Goal: Information Seeking & Learning: Learn about a topic

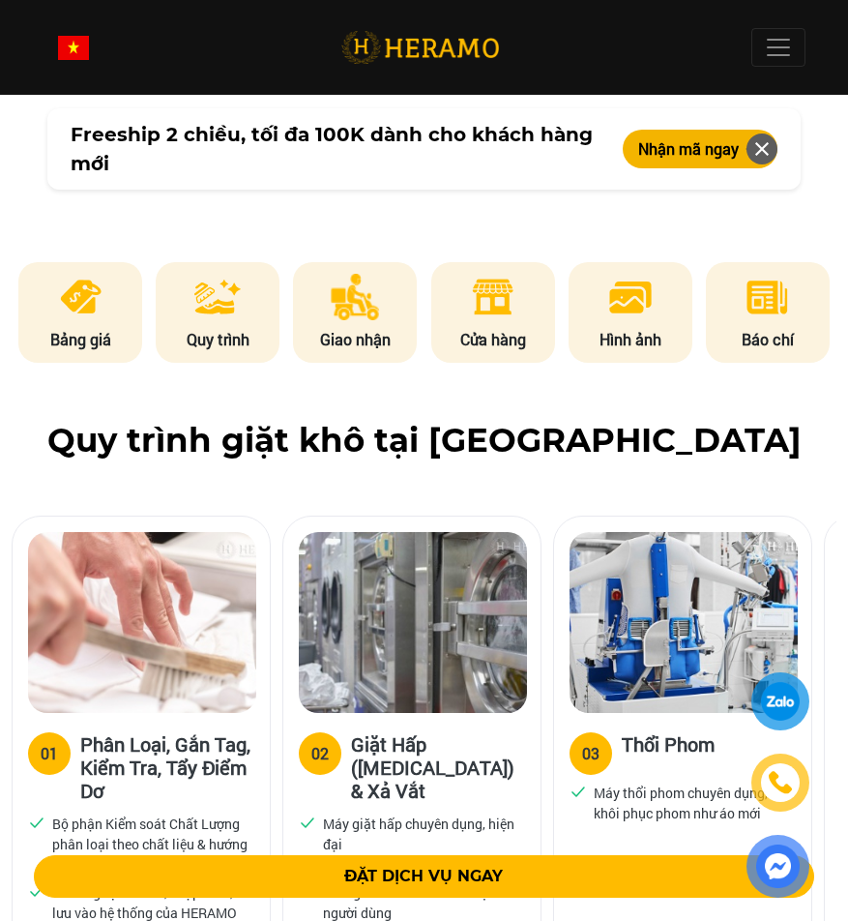
scroll to position [1032, 0]
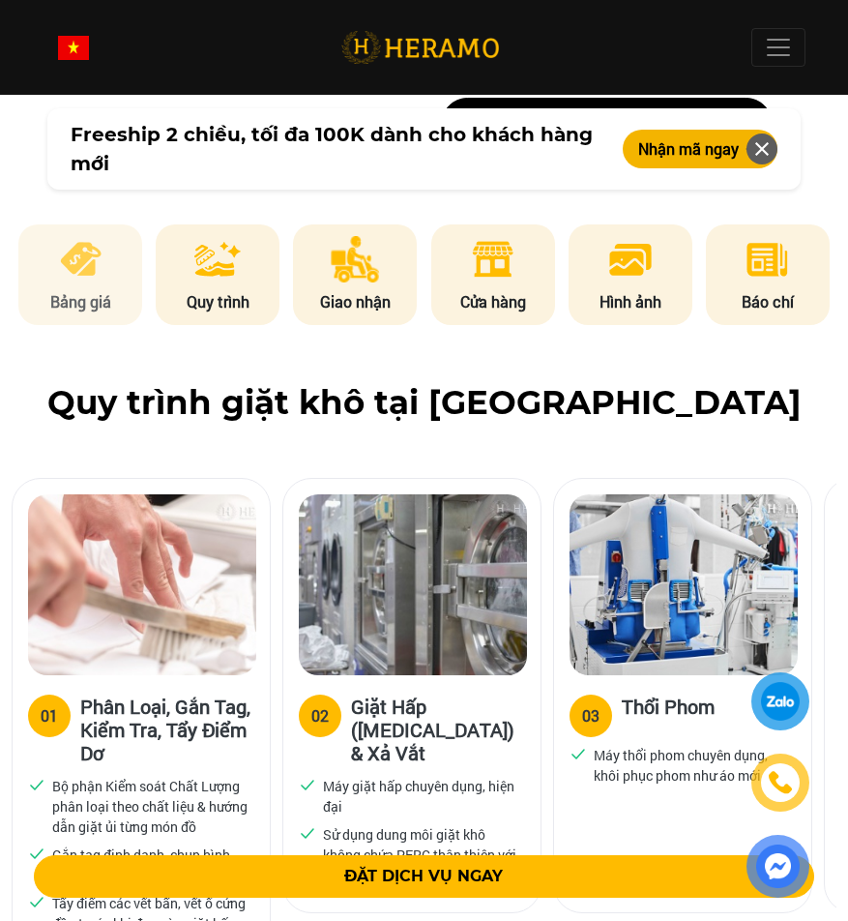
click at [61, 284] on li "Bảng giá" at bounding box center [80, 274] width 124 height 101
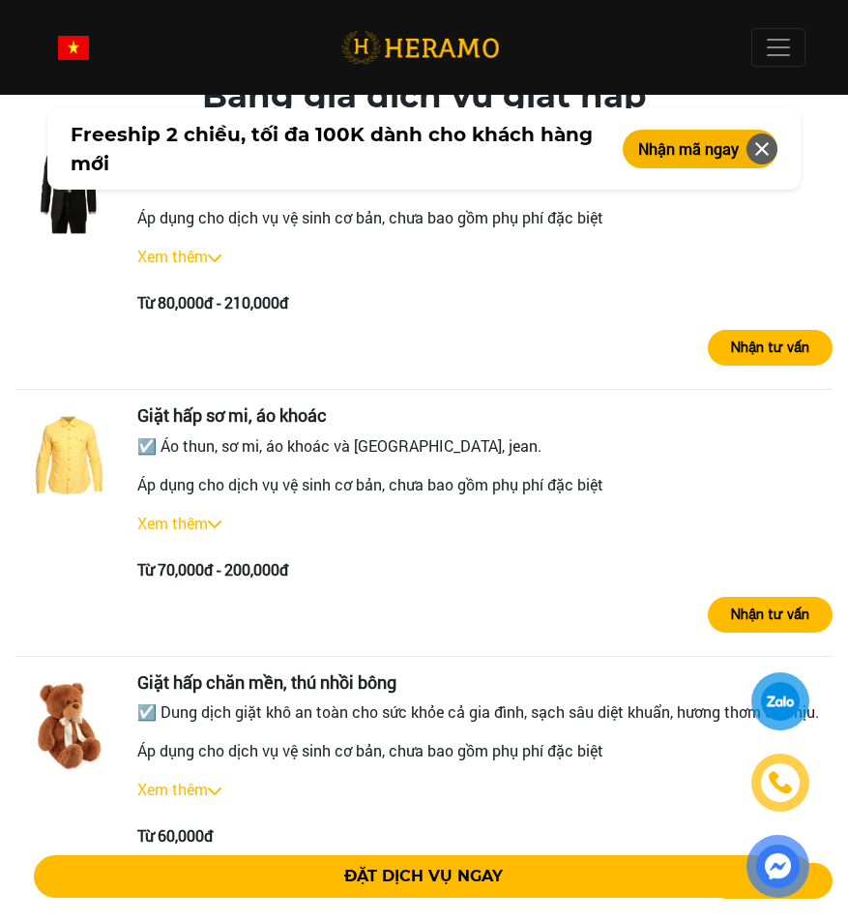
scroll to position [3849, 0]
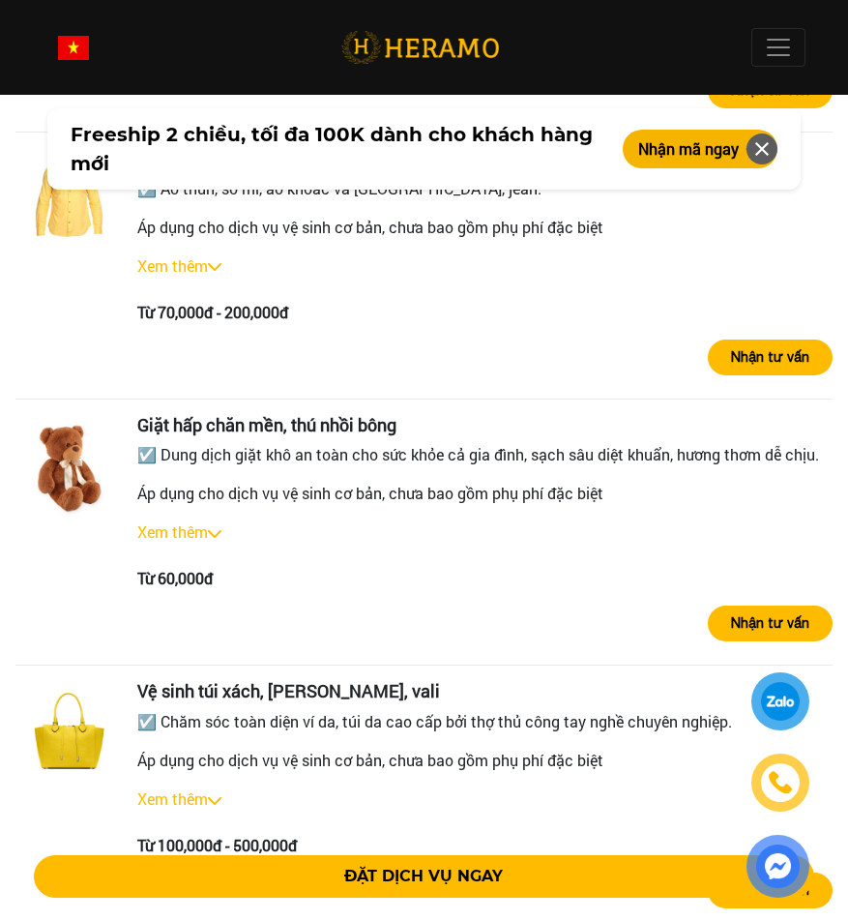
click at [208, 542] on link "Xem thêm" at bounding box center [172, 531] width 71 height 20
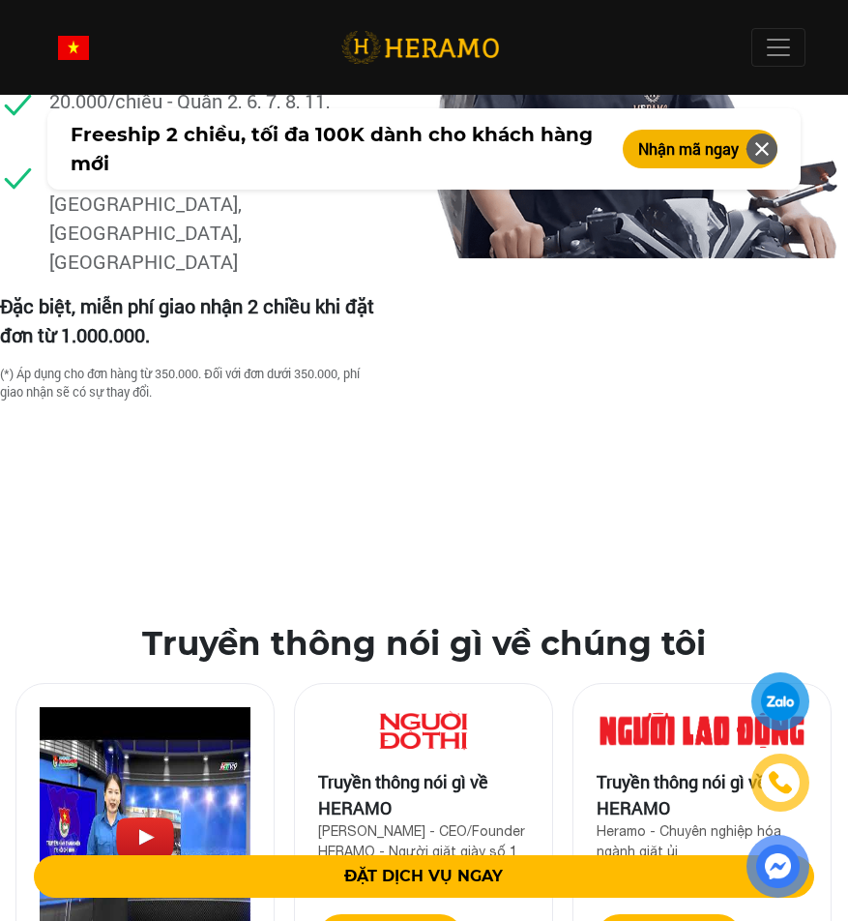
scroll to position [7203, 0]
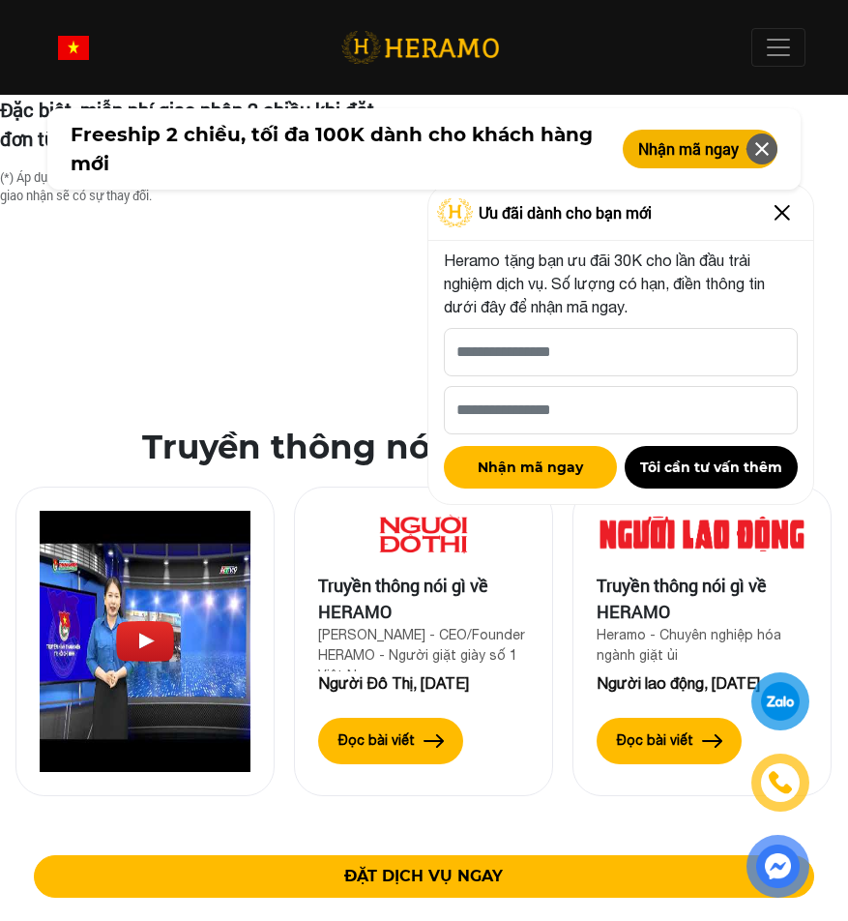
click at [166, 428] on h2 "Truyền thông nói gì về chúng tôi" at bounding box center [423, 448] width 817 height 40
click at [795, 210] on img at bounding box center [782, 212] width 31 height 31
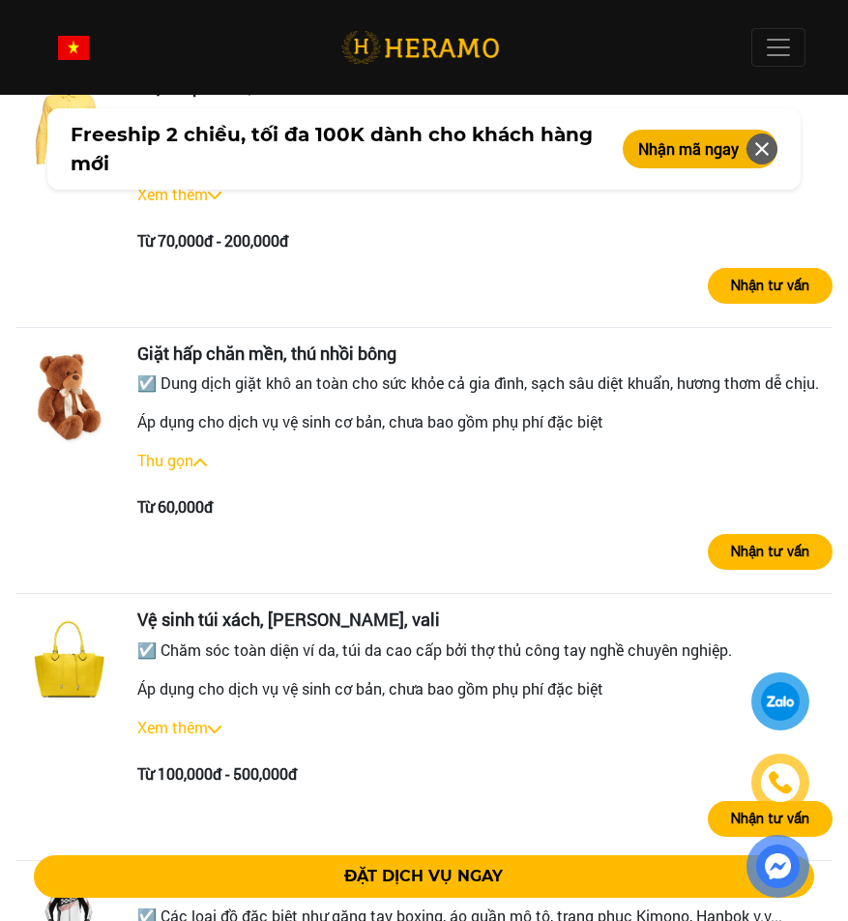
scroll to position [3849, 0]
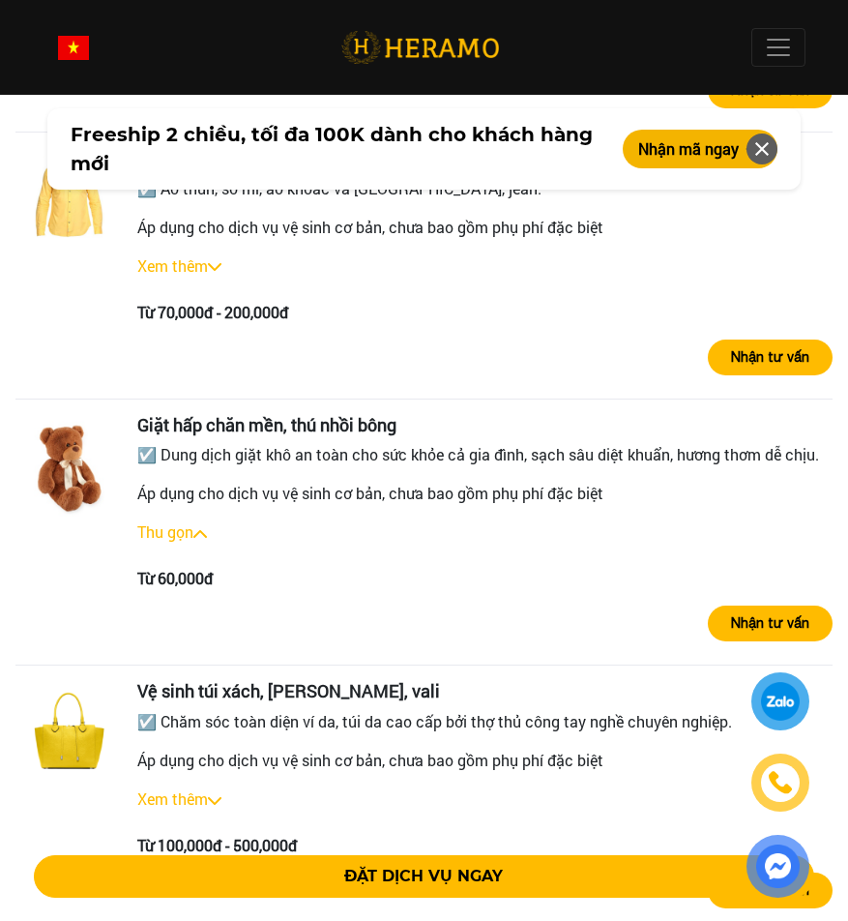
click at [150, 466] on p "☑️ Dung dịch giặt khô an toàn cho sức khỏe cả gia đình, sạch sâu diệt khuẩn, hư…" at bounding box center [485, 454] width 696 height 23
click at [149, 590] on div "Từ 60,000đ" at bounding box center [485, 578] width 696 height 23
click at [720, 641] on button "Nhận tư vấn" at bounding box center [770, 624] width 125 height 36
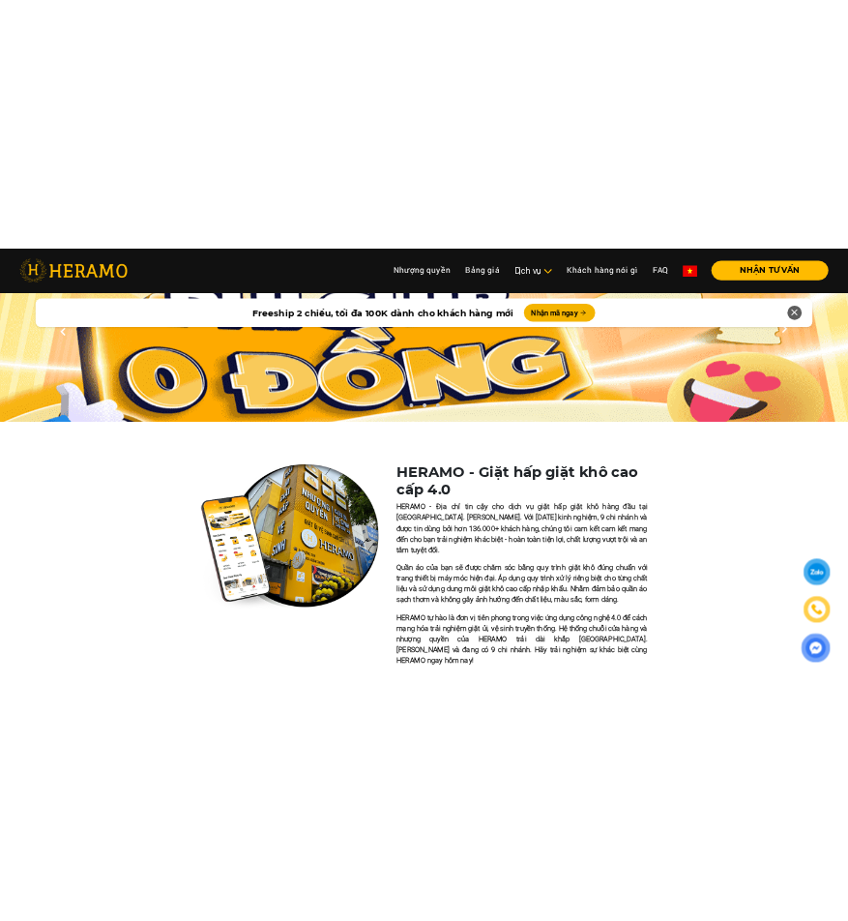
scroll to position [0, 0]
